Goal: Information Seeking & Learning: Understand process/instructions

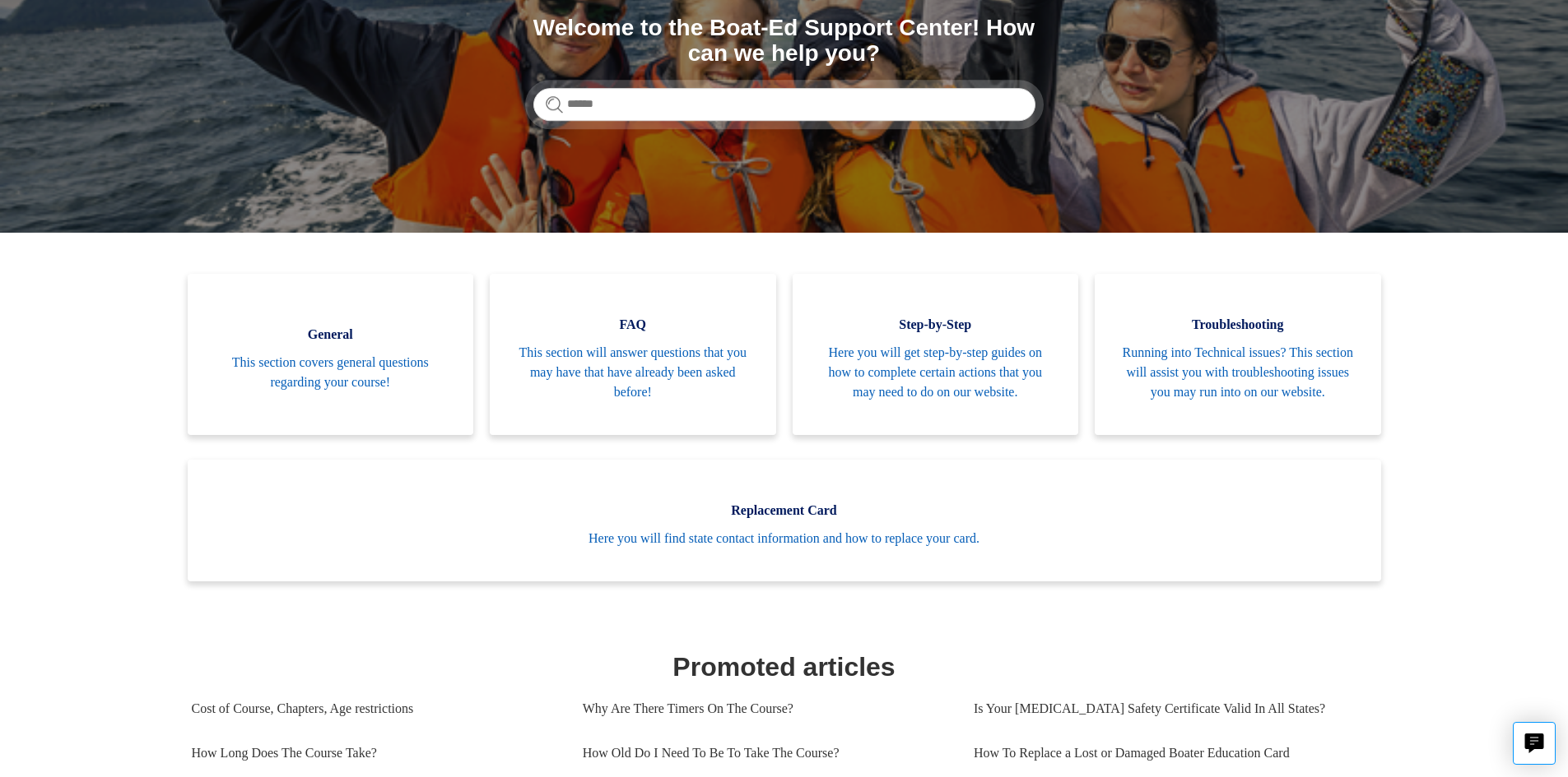
scroll to position [164, 0]
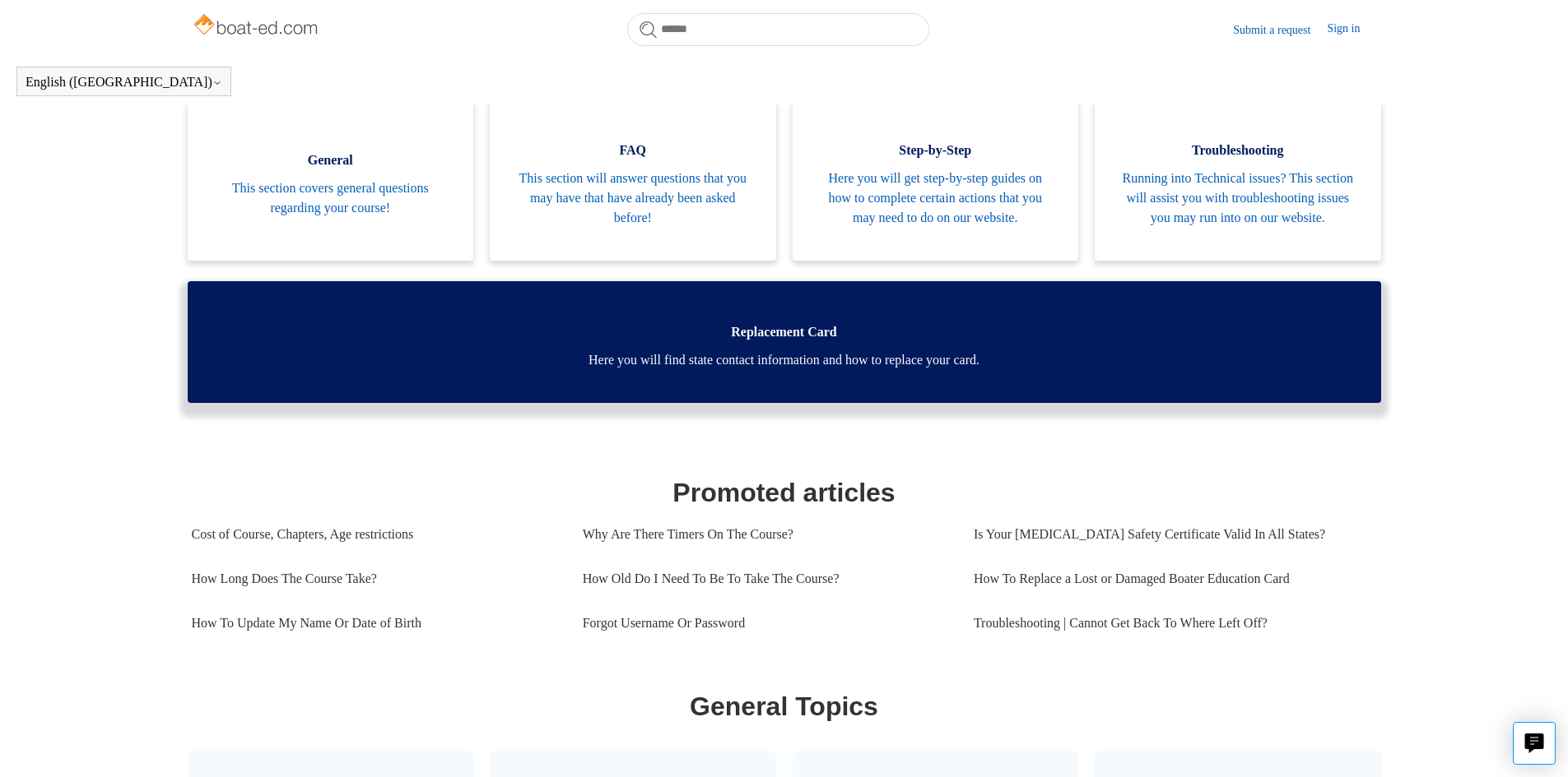
click at [1003, 403] on link "Replacement Card Here you will find state contact information and how to replac…" at bounding box center [784, 342] width 1194 height 122
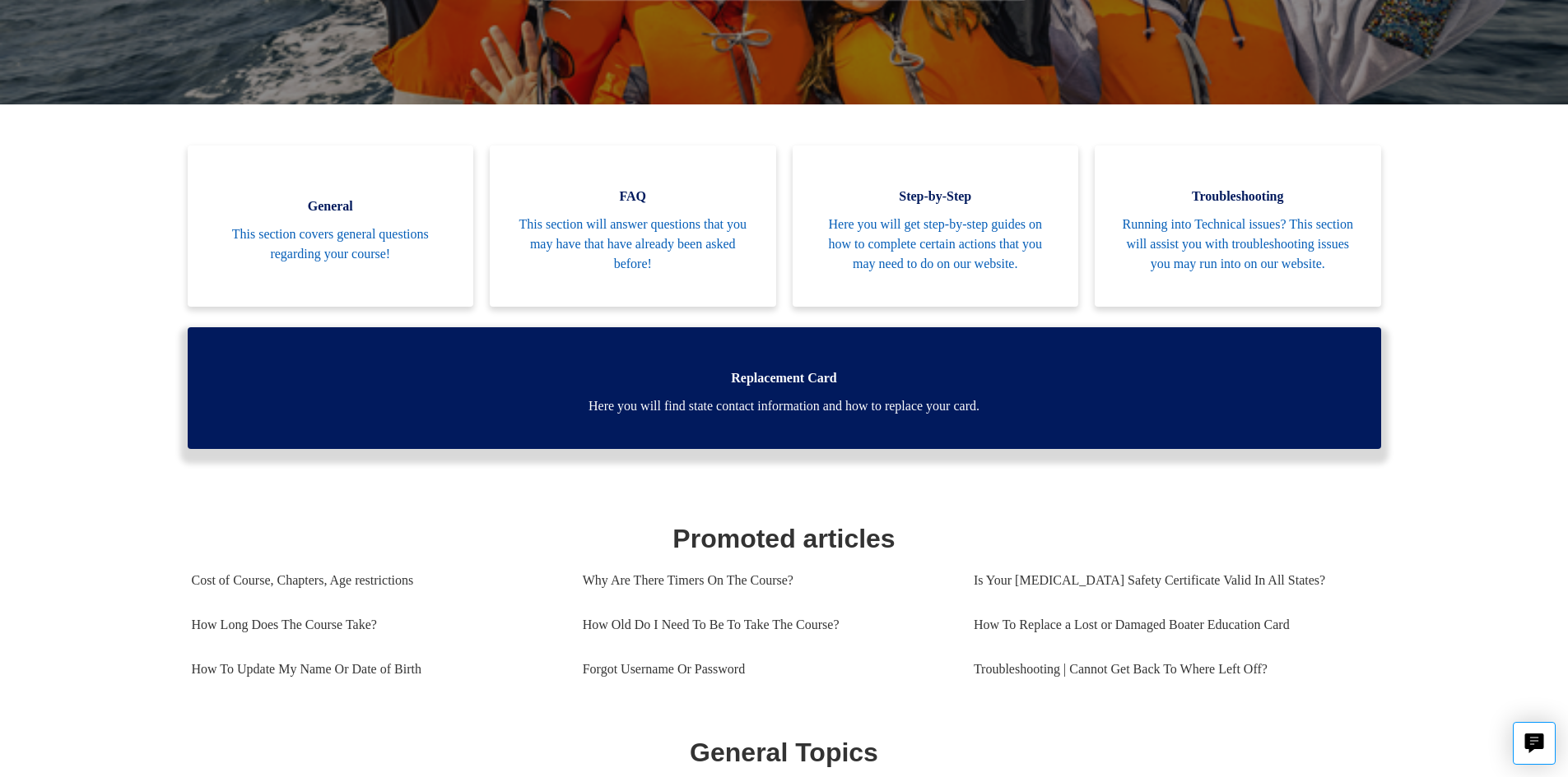
scroll to position [283, 0]
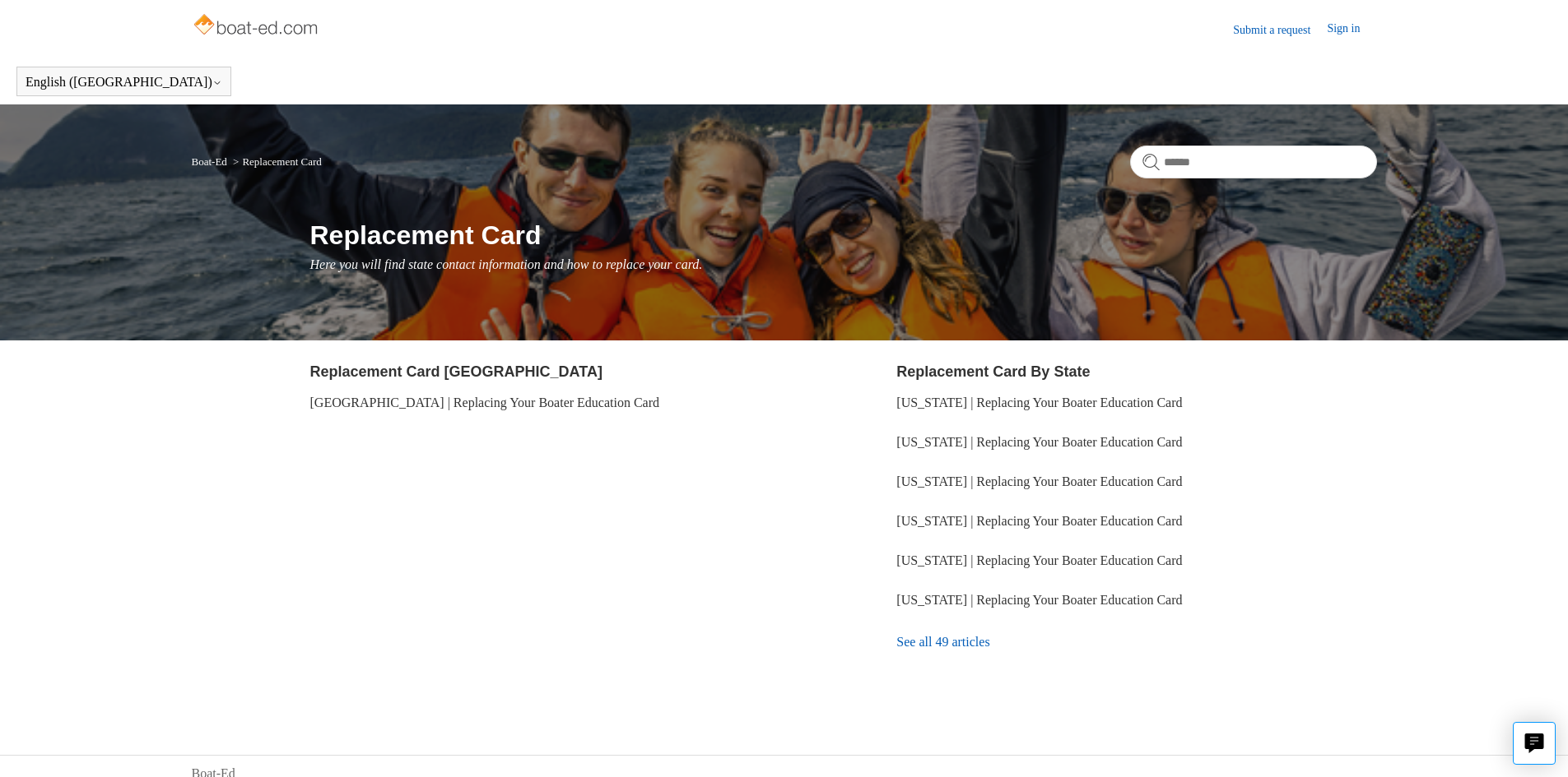
click at [989, 640] on link "See all 49 articles" at bounding box center [1136, 642] width 480 height 45
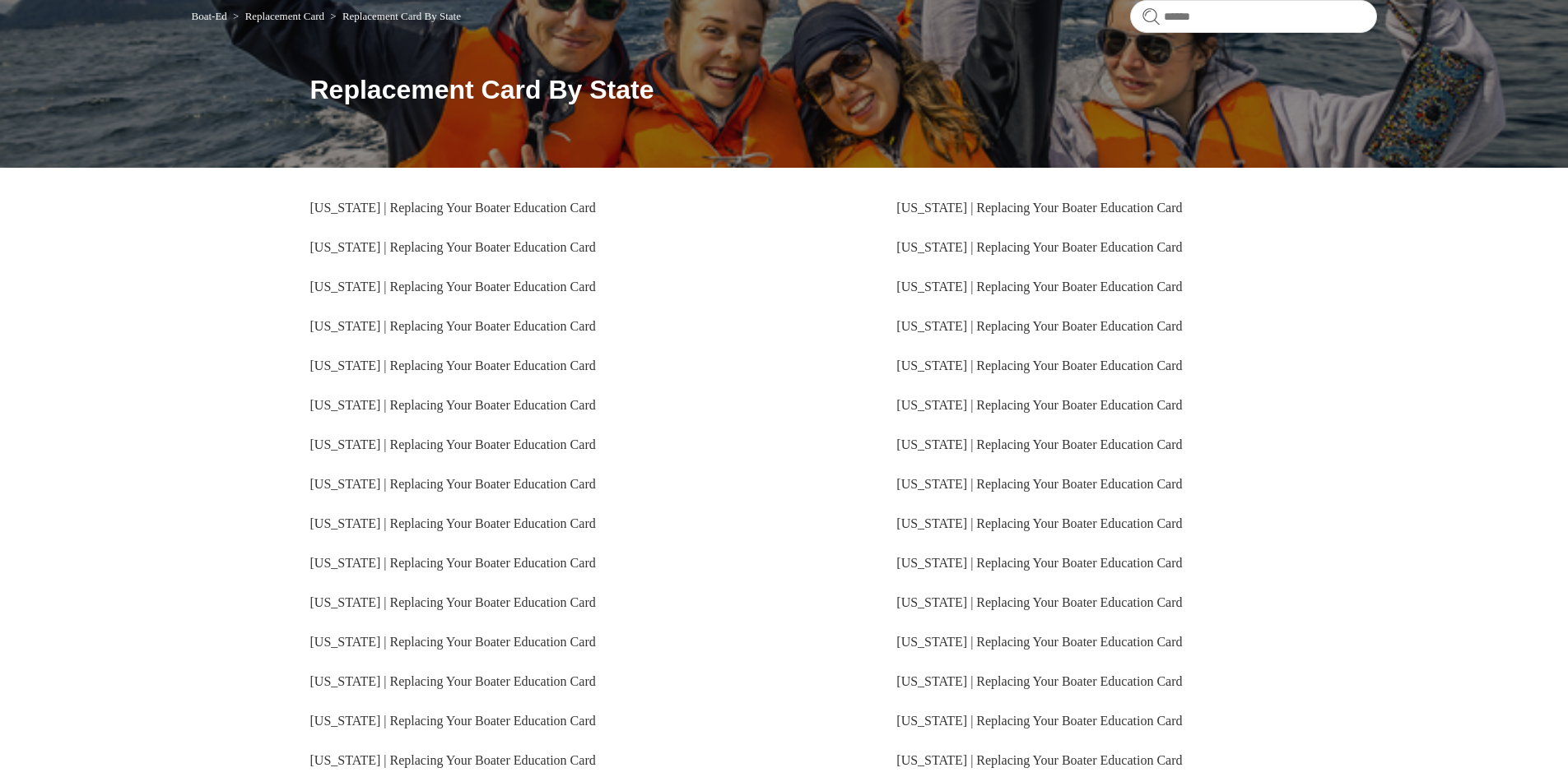
scroll to position [294, 0]
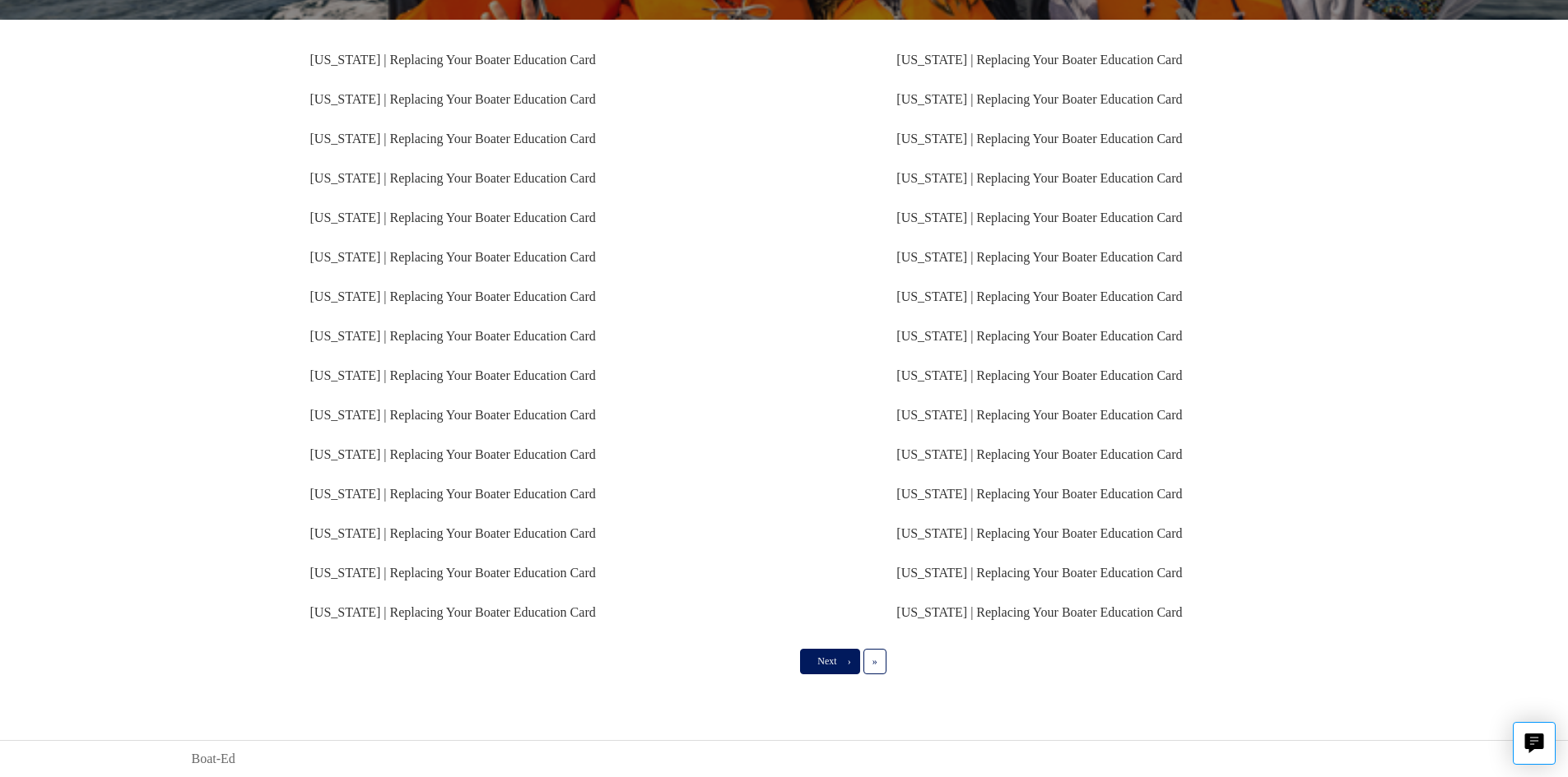
click at [840, 662] on link "Next ›" at bounding box center [830, 661] width 59 height 25
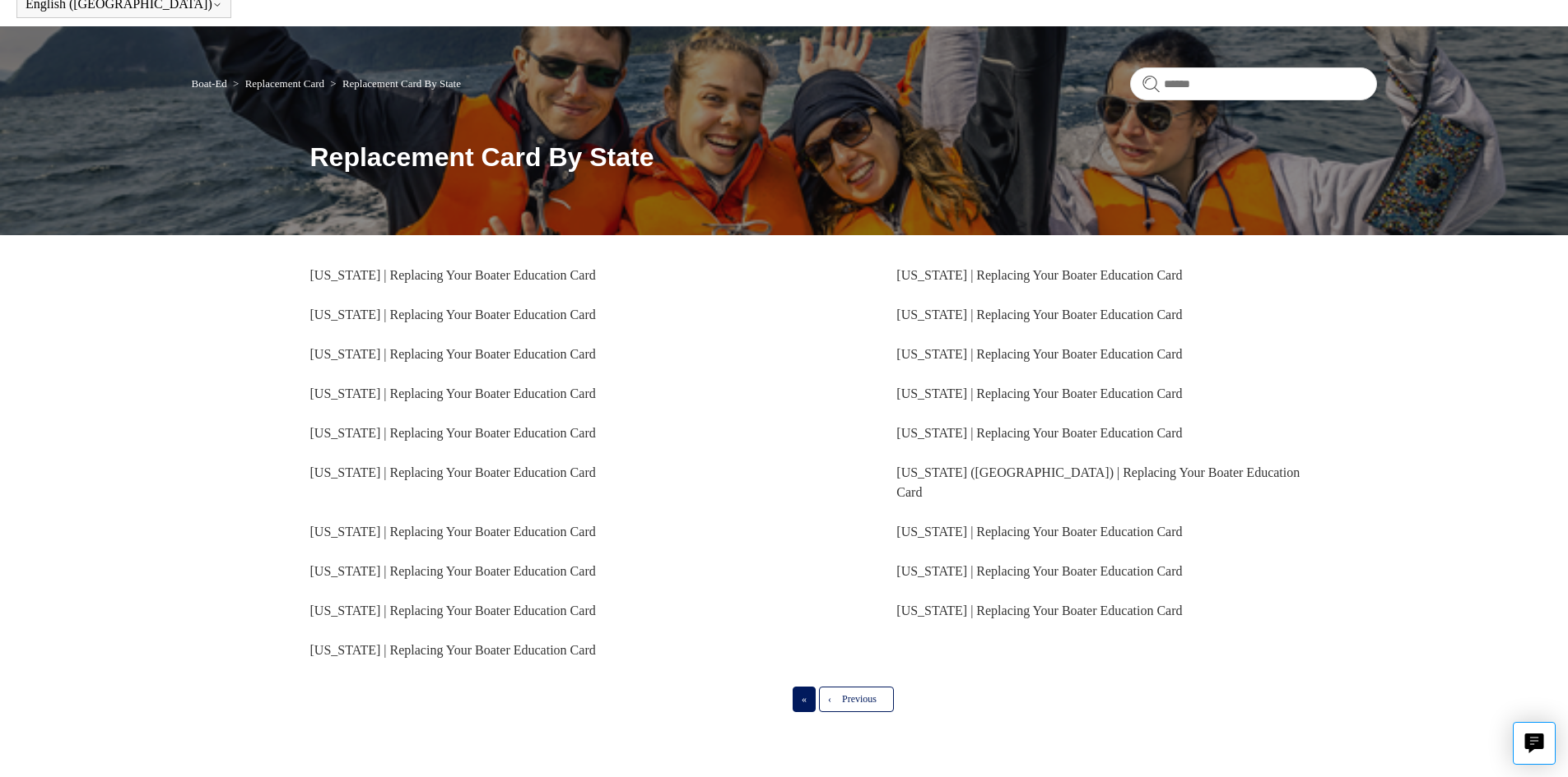
scroll to position [83, 0]
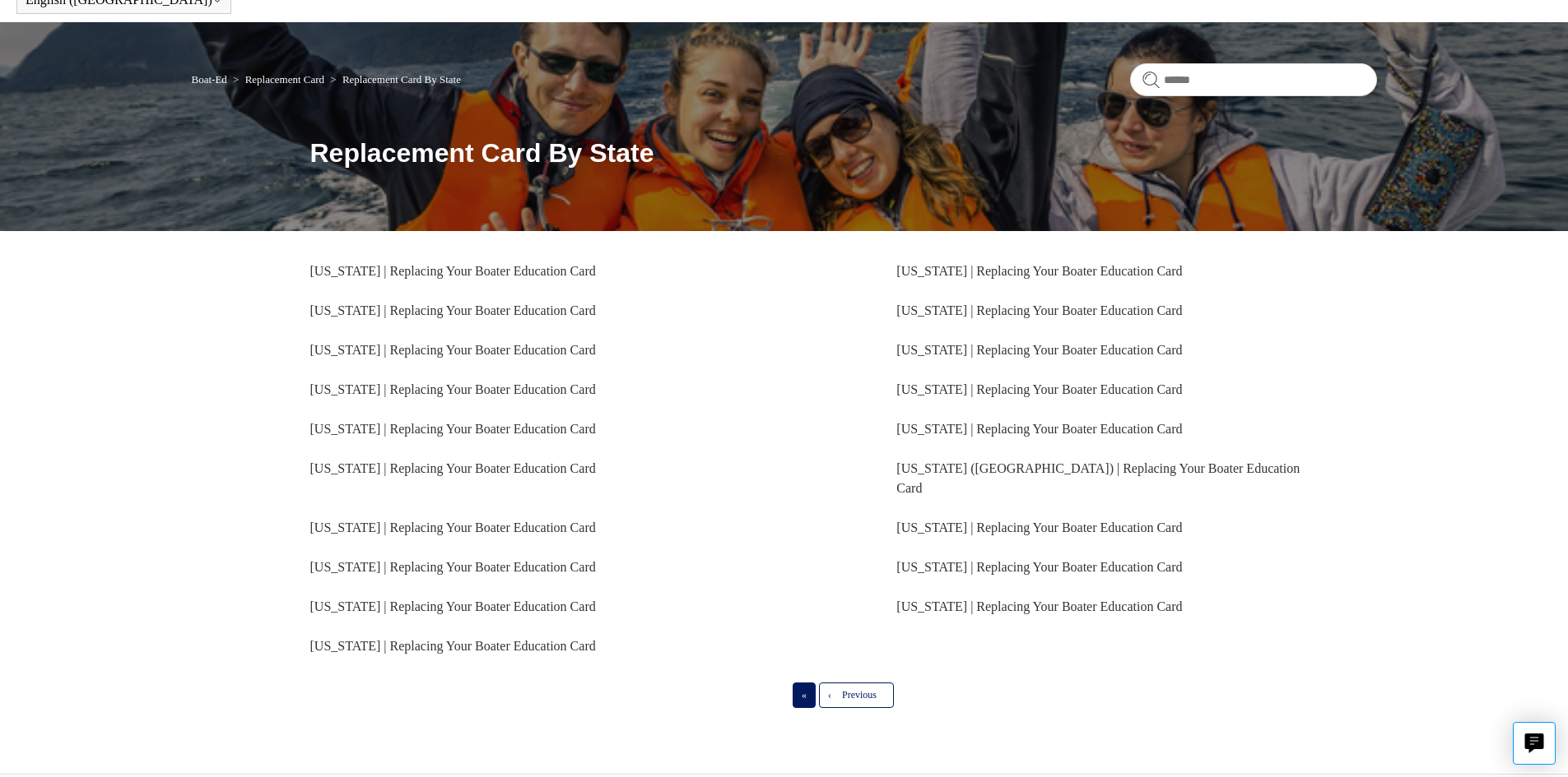
click at [802, 690] on span "«" at bounding box center [804, 695] width 5 height 11
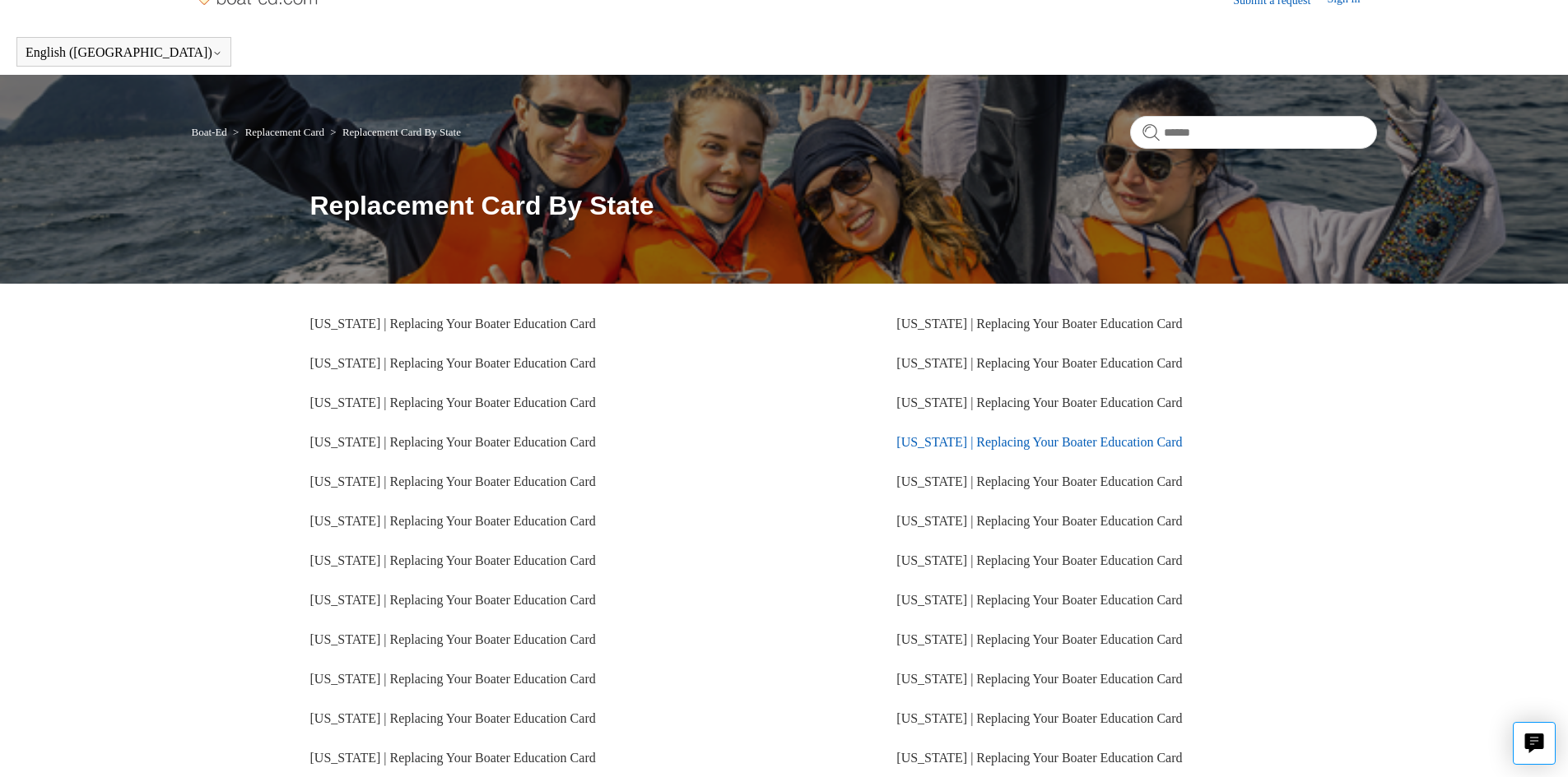
scroll to position [83, 0]
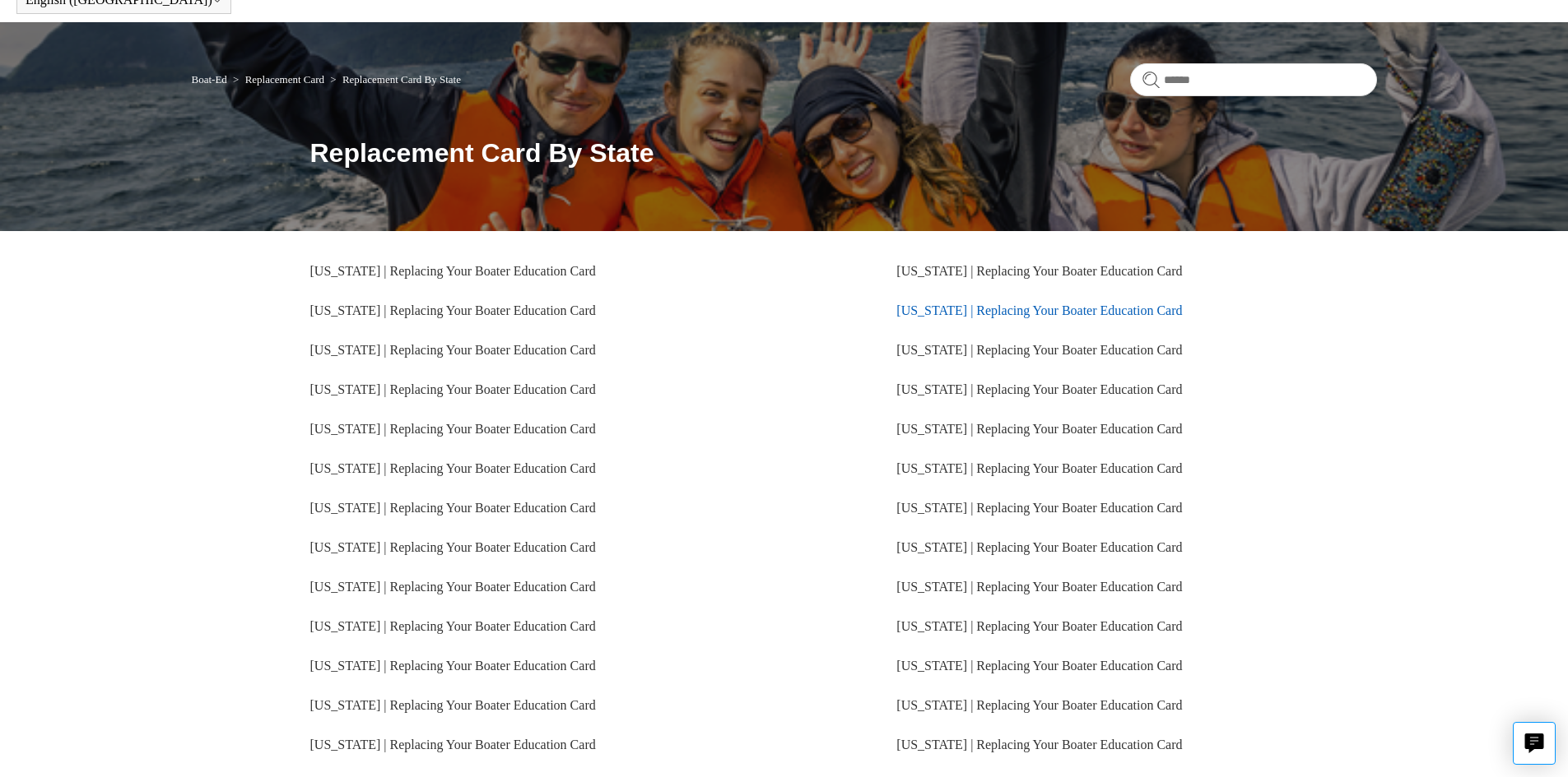
click at [1073, 311] on link "Washington | Replacing Your Boater Education Card" at bounding box center [1039, 311] width 286 height 14
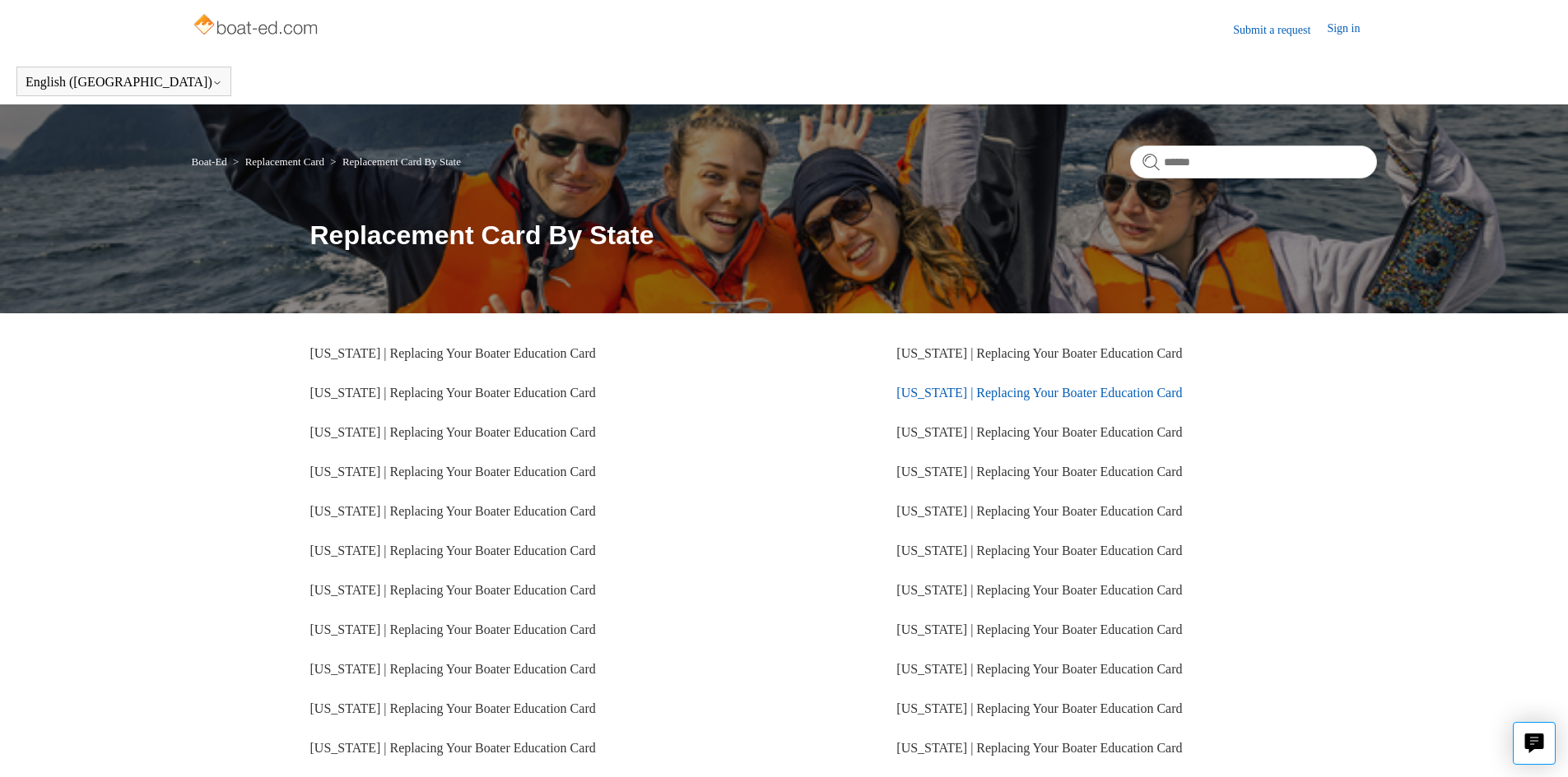
click at [1012, 387] on link "Washington | Replacing Your Boater Education Card" at bounding box center [1039, 392] width 286 height 14
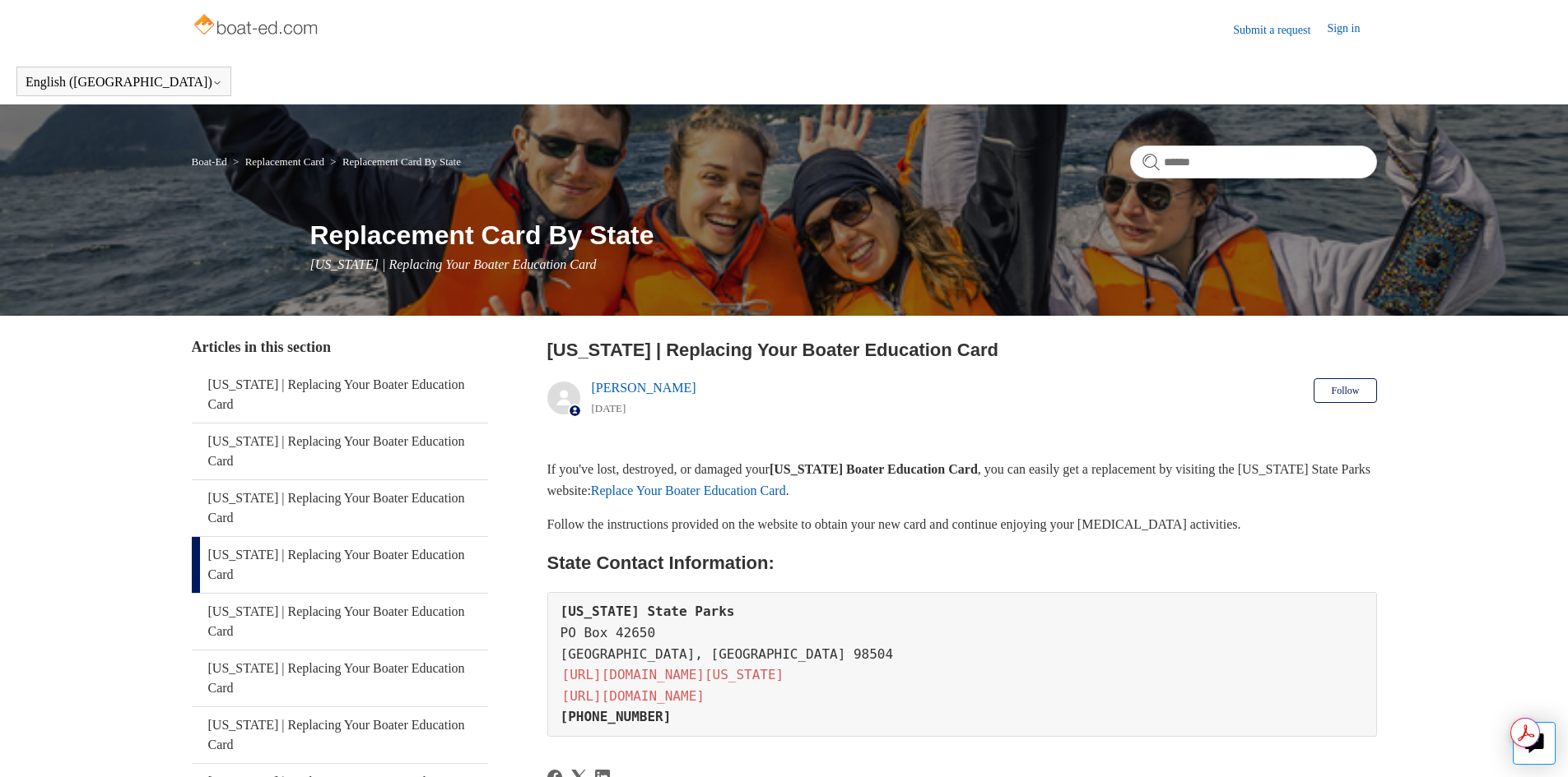
click at [1298, 37] on link "Submit a request" at bounding box center [1279, 30] width 94 height 17
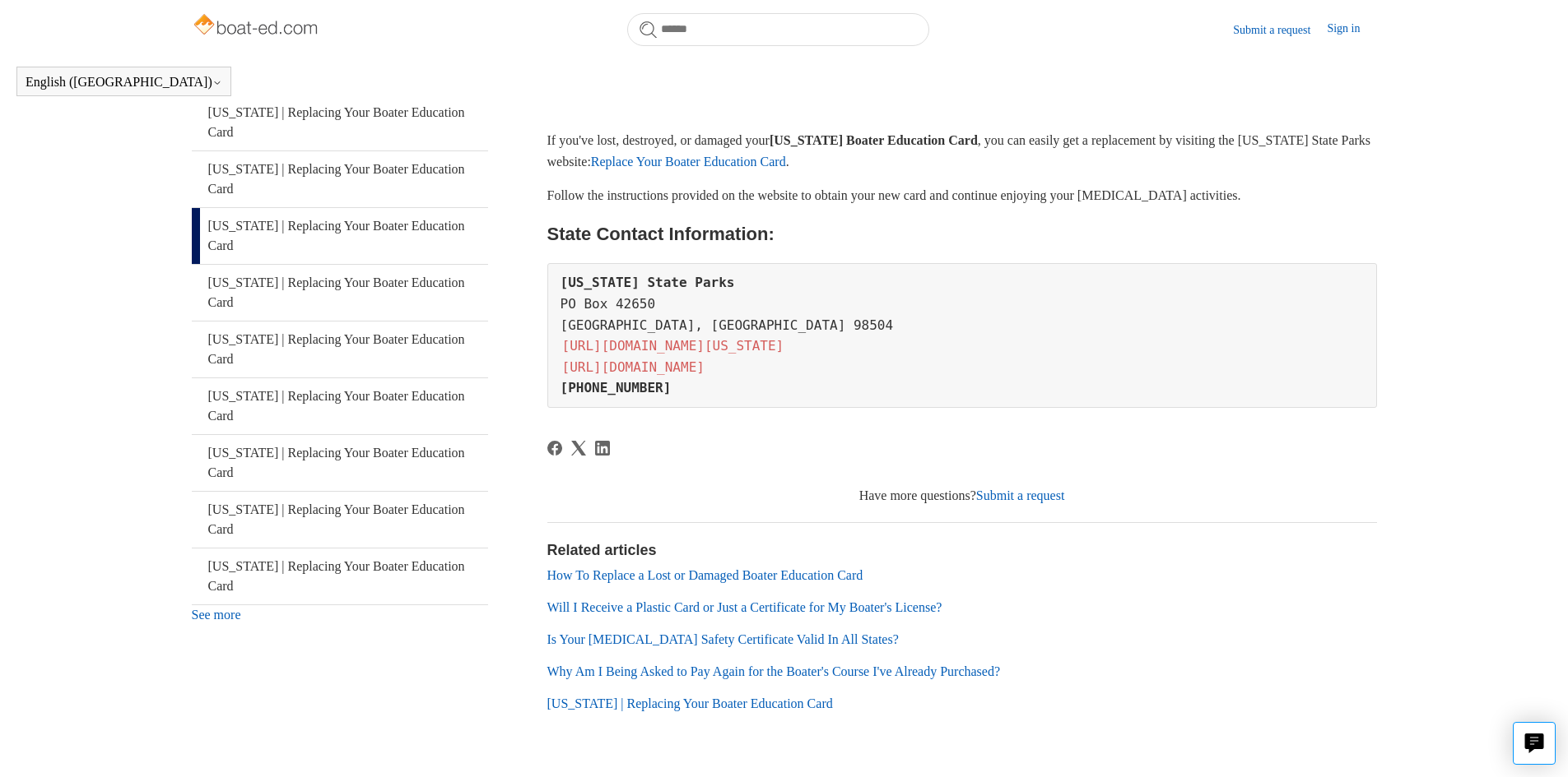
scroll to position [329, 0]
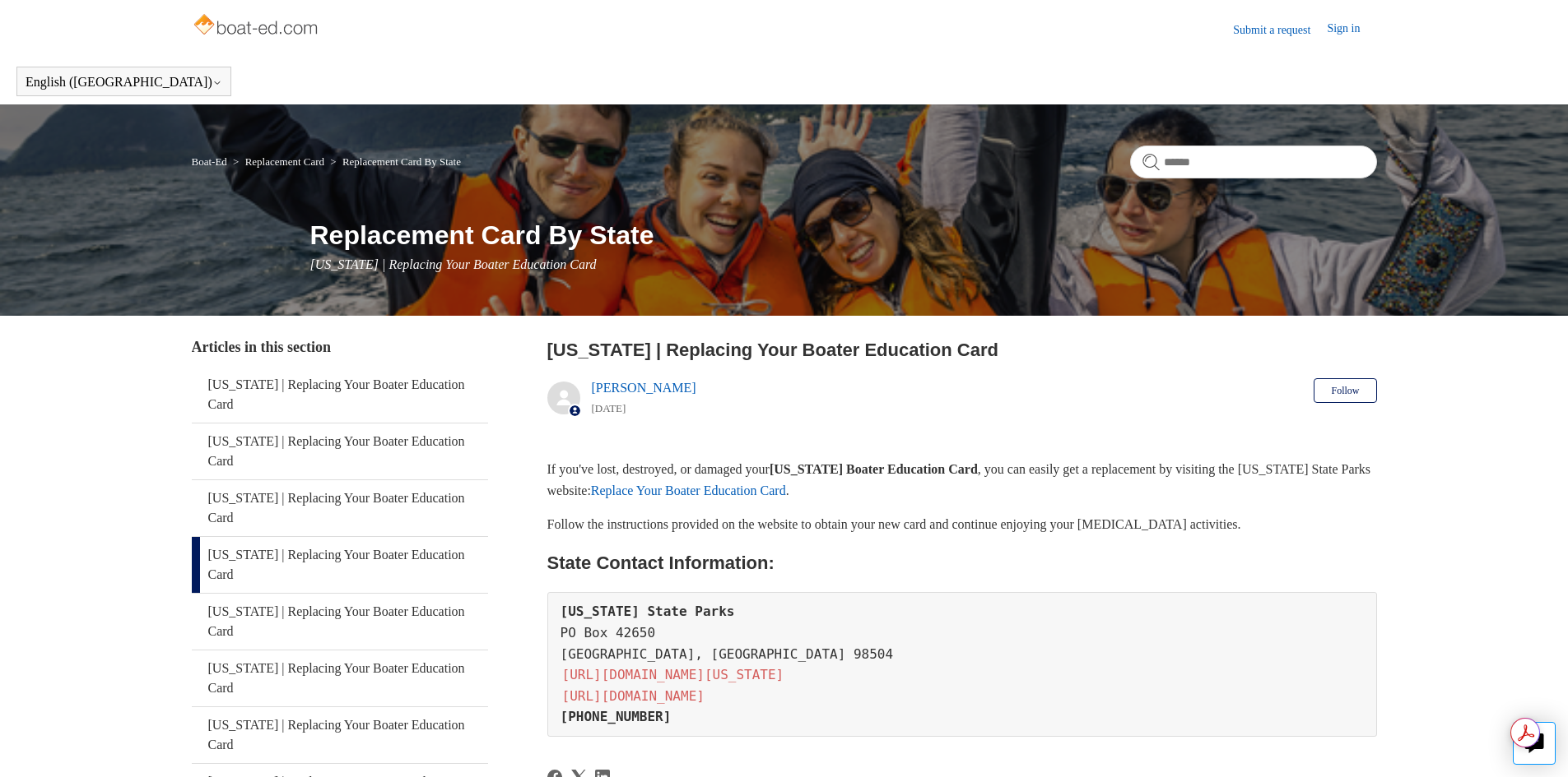
click at [718, 679] on link "[URL][DOMAIN_NAME][US_STATE]" at bounding box center [673, 675] width 225 height 19
